Goal: Information Seeking & Learning: Learn about a topic

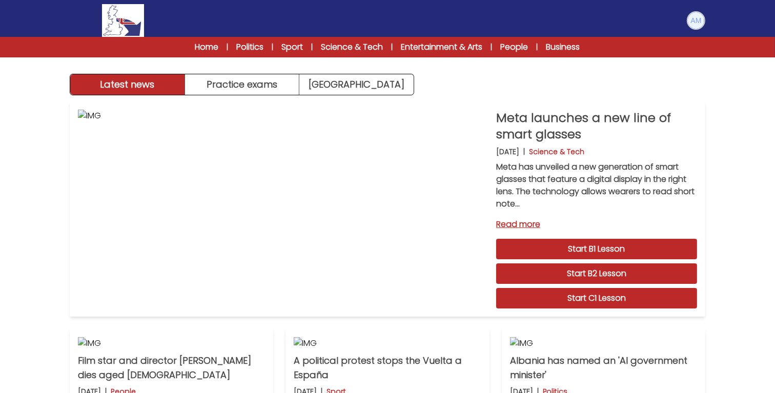
click at [694, 28] on img at bounding box center [695, 20] width 16 height 16
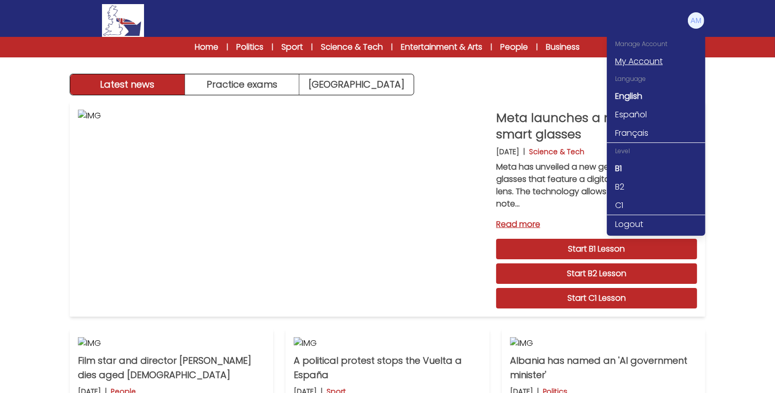
click at [658, 64] on link "My Account" at bounding box center [655, 61] width 98 height 18
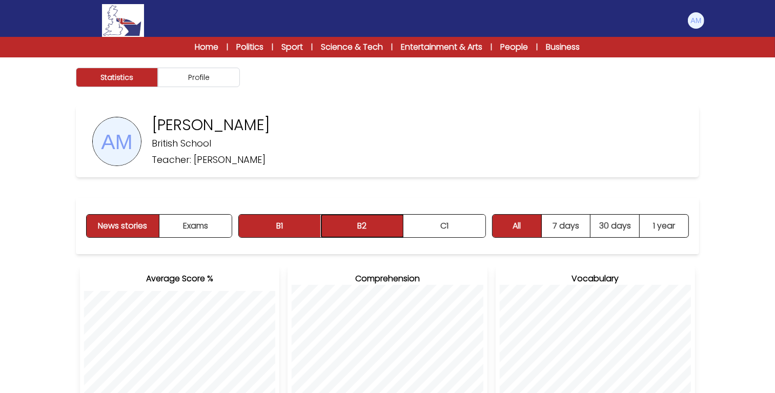
click at [362, 226] on button "B2" at bounding box center [362, 226] width 82 height 23
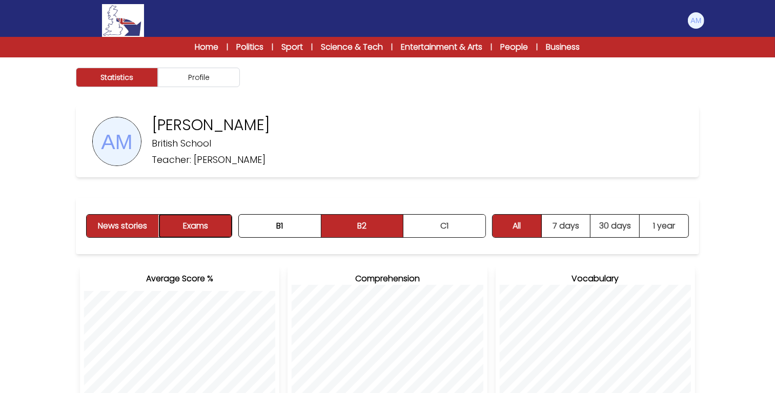
click at [202, 220] on button "Exams" at bounding box center [195, 226] width 72 height 23
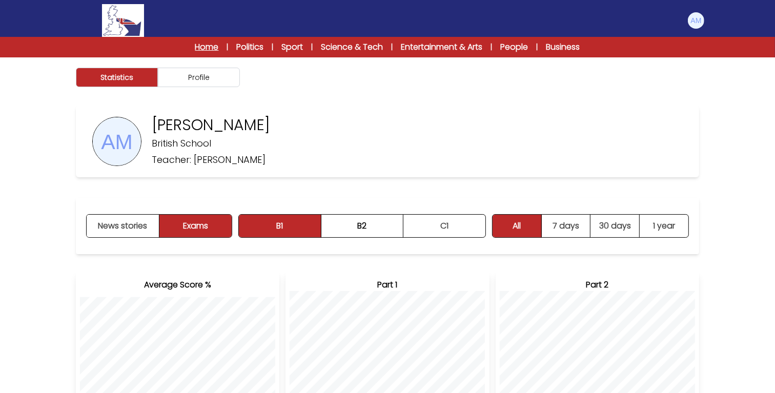
click at [205, 48] on link "Home" at bounding box center [207, 47] width 24 height 12
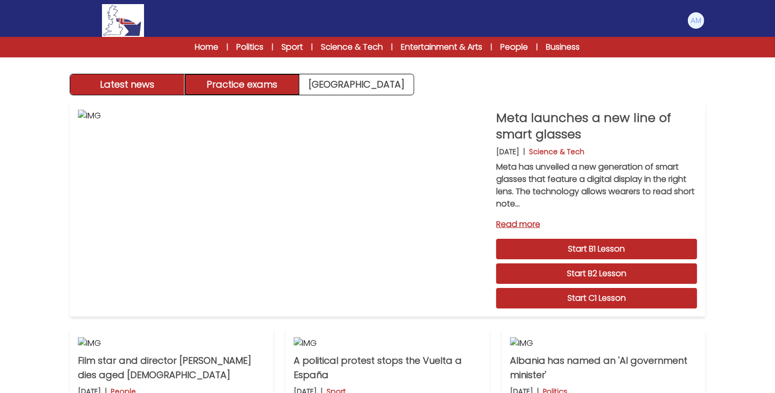
click at [269, 82] on button "Practice exams" at bounding box center [242, 84] width 115 height 20
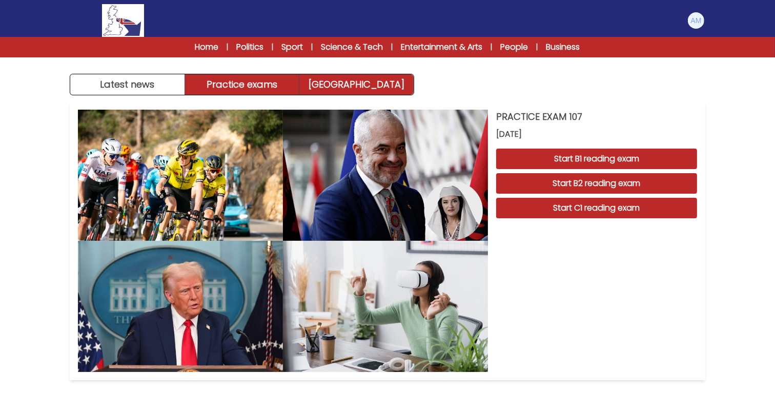
click at [340, 90] on link "[GEOGRAPHIC_DATA]" at bounding box center [356, 84] width 114 height 20
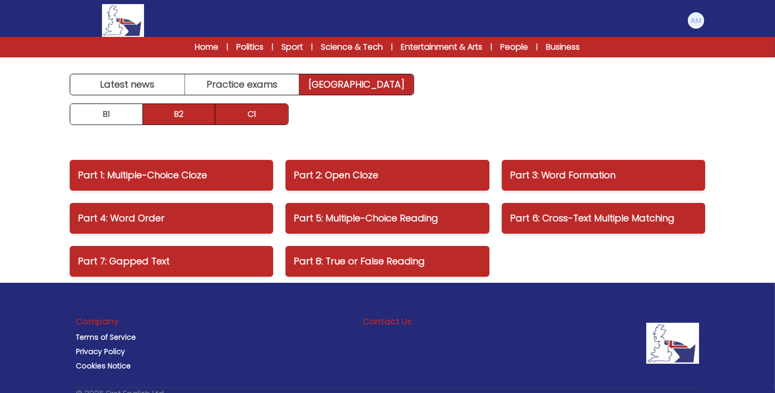
click at [193, 121] on link "B2" at bounding box center [179, 114] width 73 height 20
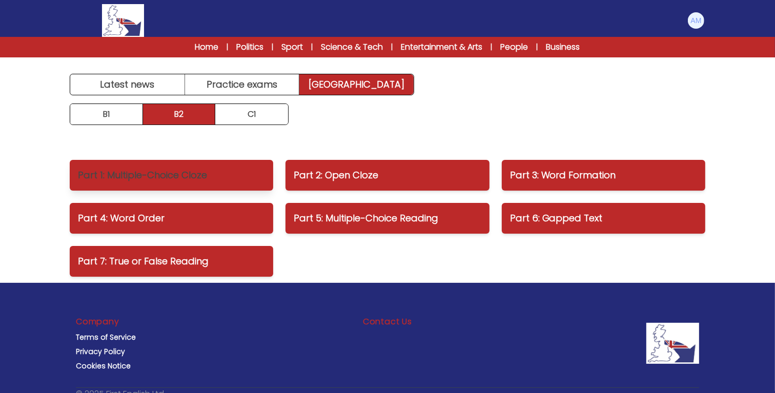
click at [206, 173] on p "Part 1: Multiple-Choice Cloze" at bounding box center [171, 175] width 187 height 14
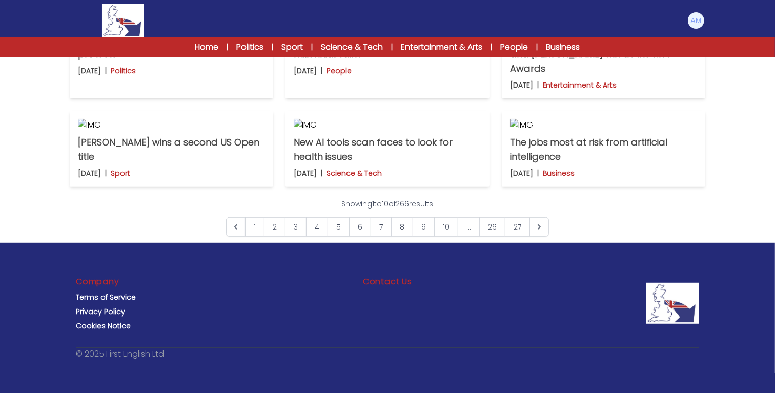
scroll to position [785, 0]
click at [269, 237] on link "2" at bounding box center [275, 226] width 22 height 19
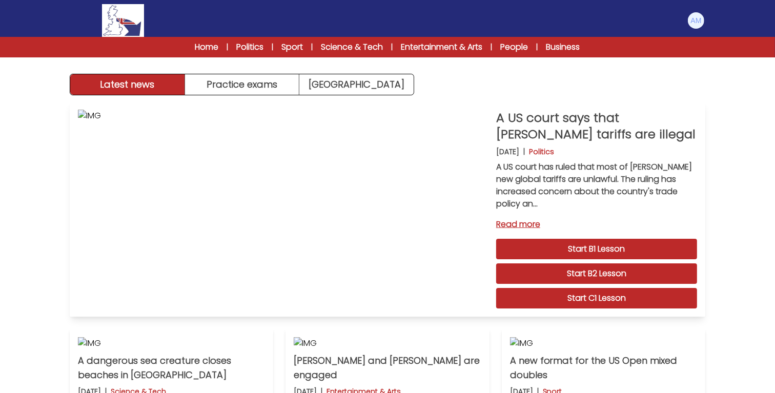
click at [515, 221] on link "Read more" at bounding box center [596, 224] width 201 height 12
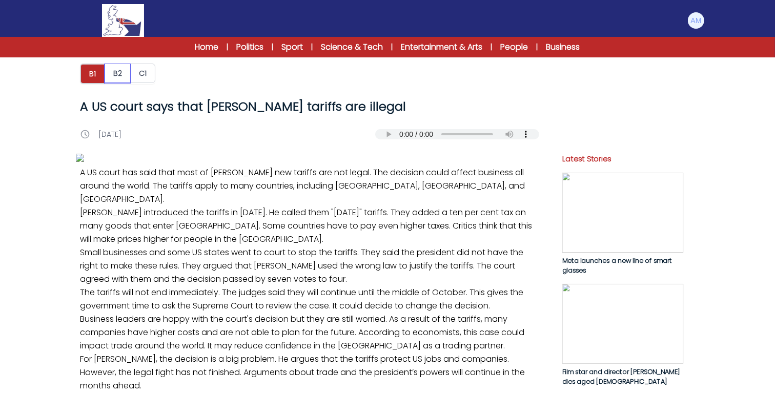
click at [111, 67] on button "B2" at bounding box center [117, 73] width 26 height 19
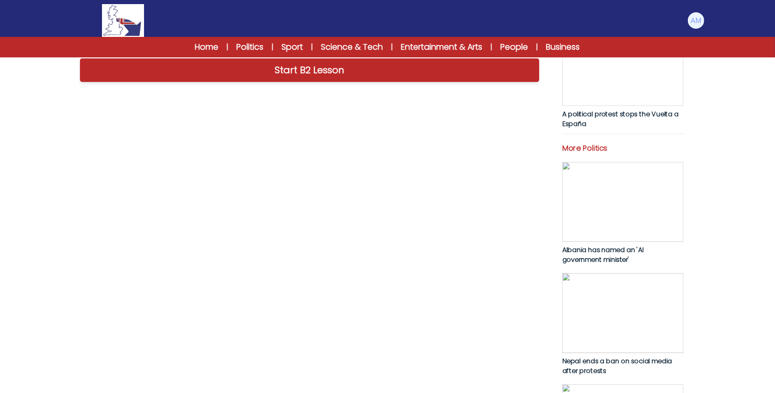
scroll to position [374, 0]
